Goal: Information Seeking & Learning: Learn about a topic

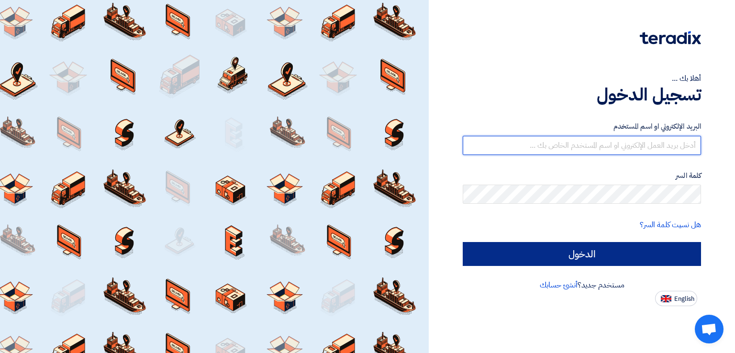
type input "[EMAIL_ADDRESS][DOMAIN_NAME]"
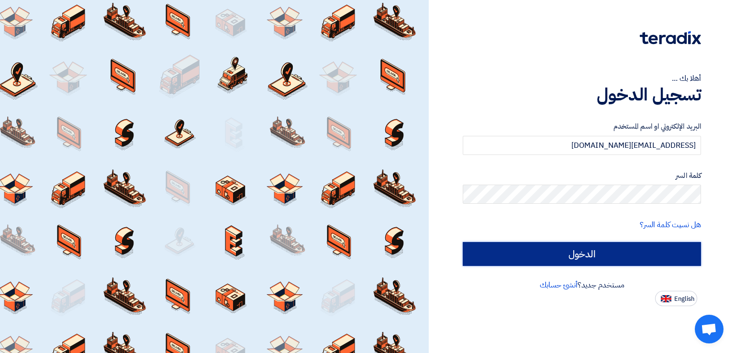
click at [574, 255] on input "الدخول" at bounding box center [582, 254] width 238 height 24
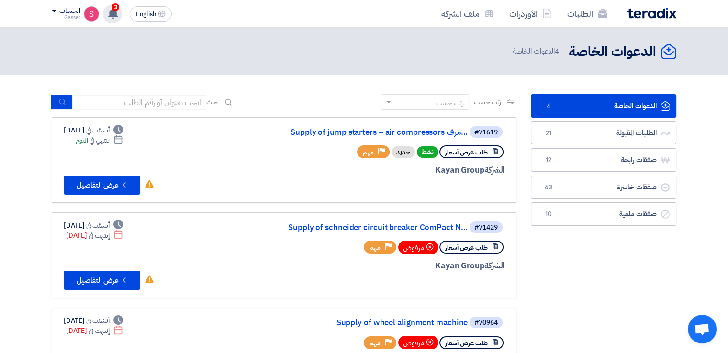
click at [116, 13] on use at bounding box center [113, 13] width 10 height 11
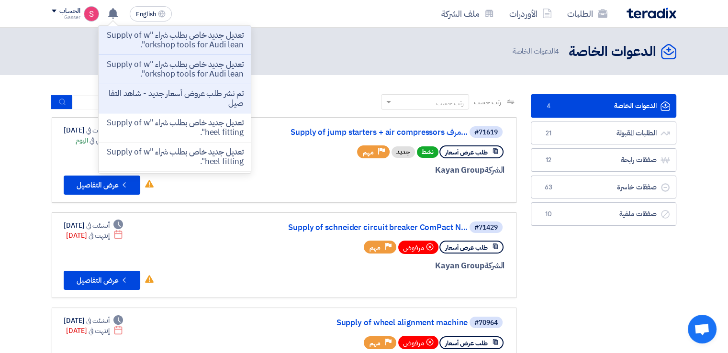
click at [232, 103] on p "تم نشر طلب عروض أسعار جديد - شاهد التفاصيل" at bounding box center [174, 98] width 137 height 19
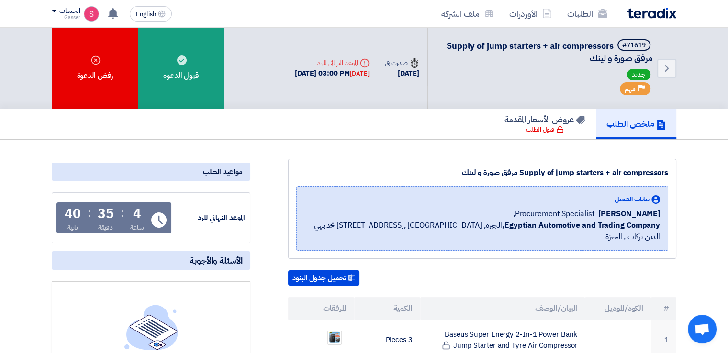
scroll to position [159, 0]
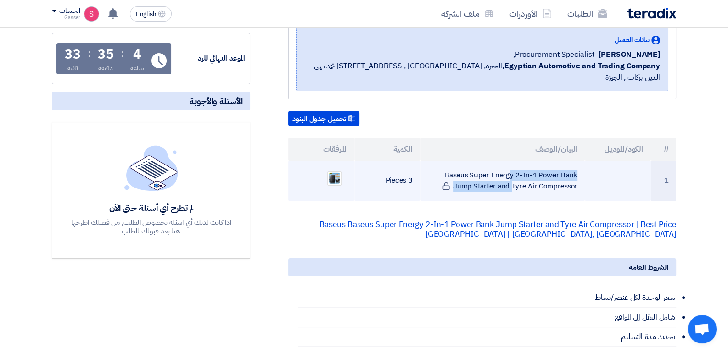
drag, startPoint x: 452, startPoint y: 161, endPoint x: 530, endPoint y: 159, distance: 78.5
click at [567, 179] on td "Baseus Super Energy 2-In-1 Power Bank Jump Starter and Tyre Air Compressor" at bounding box center [502, 181] width 165 height 40
click at [447, 162] on td "Baseus Super Energy 2-In-1 Power Bank Jump Starter and Tyre Air Compressor" at bounding box center [502, 181] width 165 height 40
click at [451, 161] on td "Baseus Super Energy 2-In-1 Power Bank Jump Starter and Tyre Air Compressor" at bounding box center [502, 181] width 165 height 40
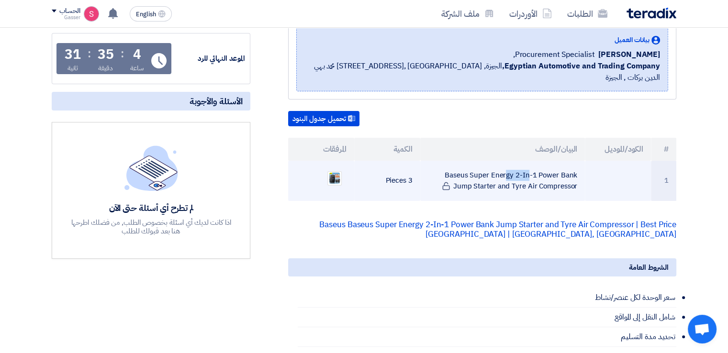
click at [451, 161] on td "Baseus Super Energy 2-In-1 Power Bank Jump Starter and Tyre Air Compressor" at bounding box center [502, 181] width 165 height 40
drag, startPoint x: 451, startPoint y: 159, endPoint x: 453, endPoint y: 168, distance: 9.3
click at [453, 168] on td "Baseus Super Energy 2-In-1 Power Bank Jump Starter and Tyre Air Compressor" at bounding box center [502, 181] width 165 height 40
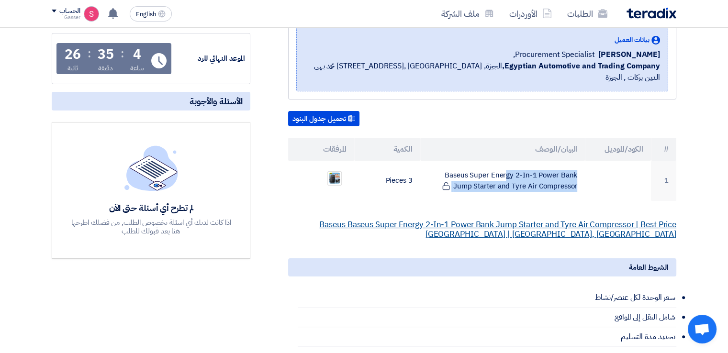
drag, startPoint x: 485, startPoint y: 164, endPoint x: 458, endPoint y: 208, distance: 51.6
click at [458, 219] on link "Baseus Baseus Super Energy 2-In-1 Power Bank Jump Starter and Tyre Air Compress…" at bounding box center [497, 230] width 357 height 22
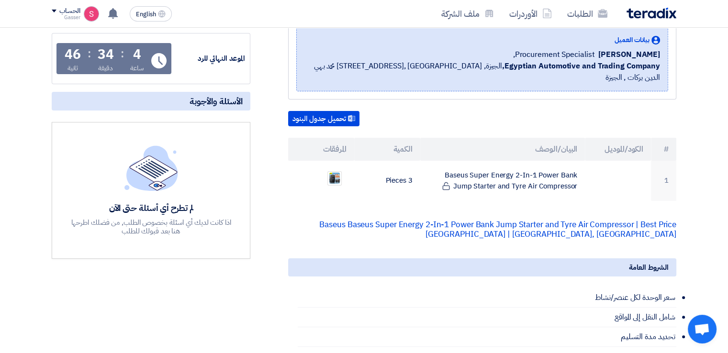
scroll to position [160, 0]
click at [115, 16] on use at bounding box center [113, 13] width 10 height 11
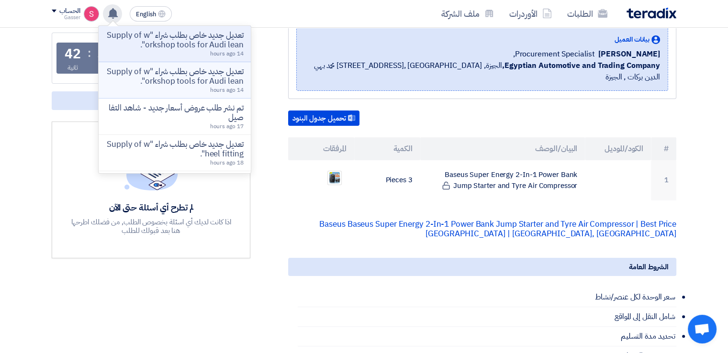
click at [232, 76] on p "تعديل جديد خاص بطلب شراء "Supply of workshop tools for Audi lean"." at bounding box center [174, 76] width 137 height 19
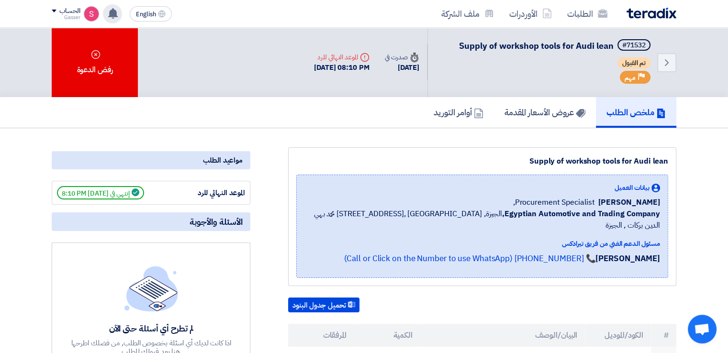
click at [115, 11] on use at bounding box center [113, 13] width 10 height 11
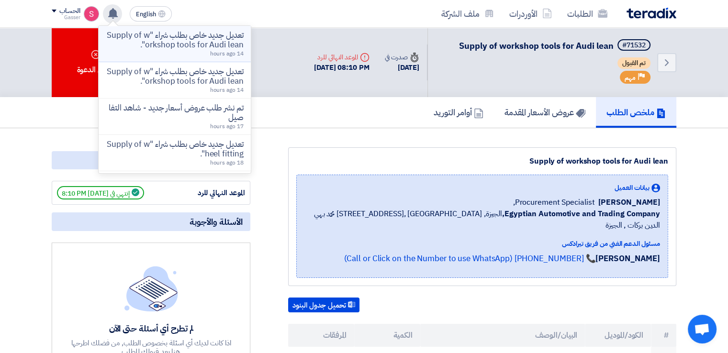
click at [208, 44] on p "تعديل جديد خاص بطلب شراء "Supply of workshop tools for Audi lean"." at bounding box center [174, 40] width 137 height 19
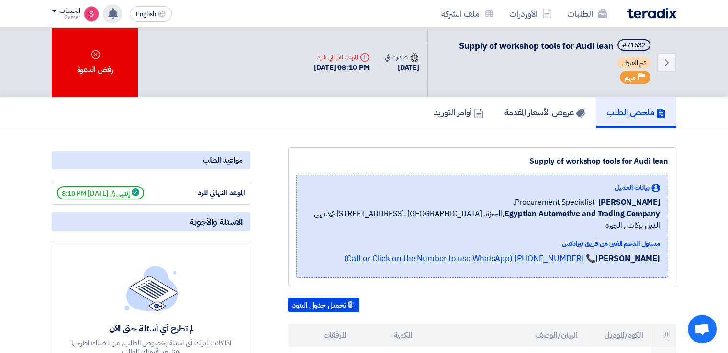
click at [117, 14] on use at bounding box center [113, 13] width 10 height 11
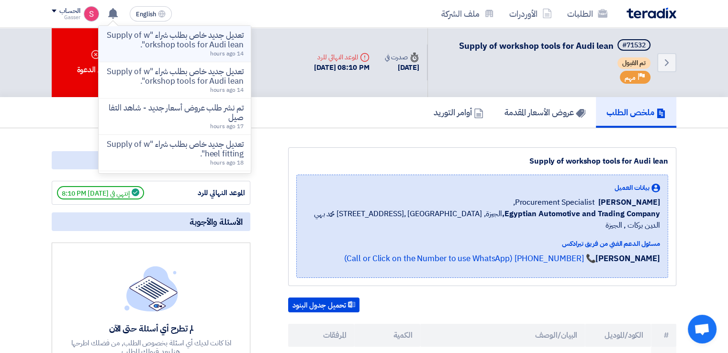
click at [209, 48] on p "تعديل جديد خاص بطلب شراء "Supply of workshop tools for Audi lean"." at bounding box center [174, 40] width 137 height 19
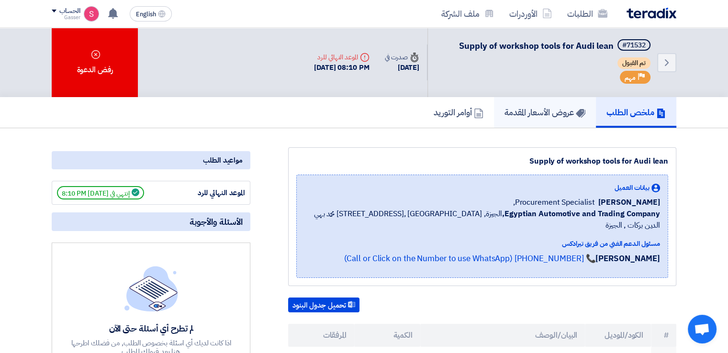
scroll to position [159, 0]
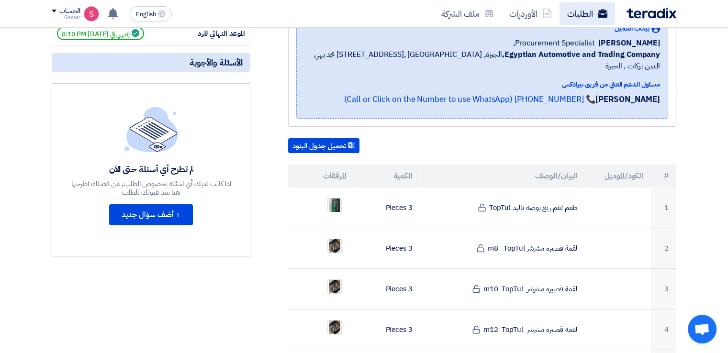
click at [571, 16] on link "الطلبات" at bounding box center [588, 13] width 56 height 22
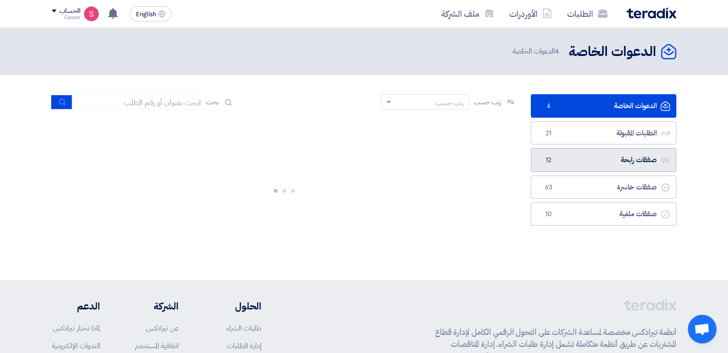
click at [603, 156] on link "صفقات رابحة صفقات رابحة 12" at bounding box center [604, 159] width 146 height 23
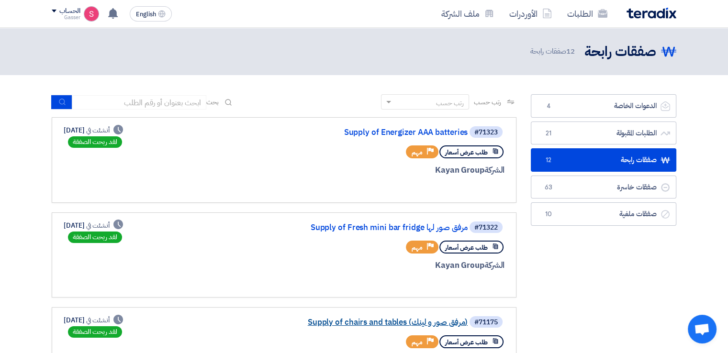
click at [396, 319] on link "Supply of chairs and tables (مرفق صور و لينك)" at bounding box center [371, 322] width 191 height 9
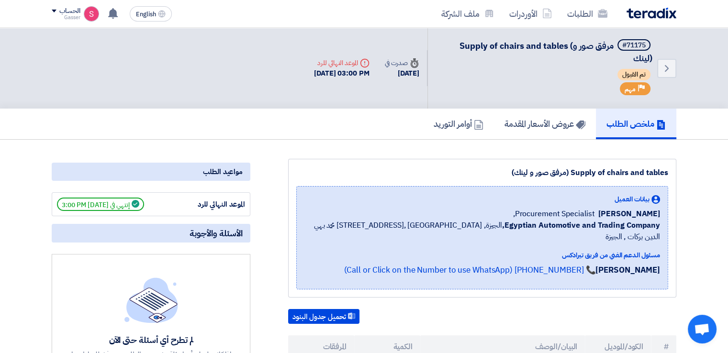
scroll to position [159, 0]
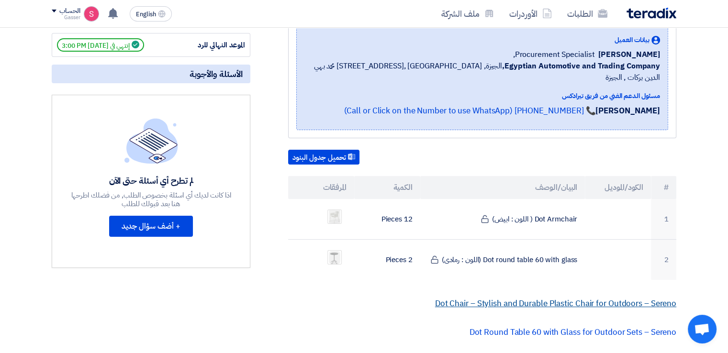
click at [515, 298] on link "Dot Chair – Stylish and Durable Plastic Chair for Outdoors – Sereno" at bounding box center [555, 304] width 241 height 12
